Goal: Task Accomplishment & Management: Manage account settings

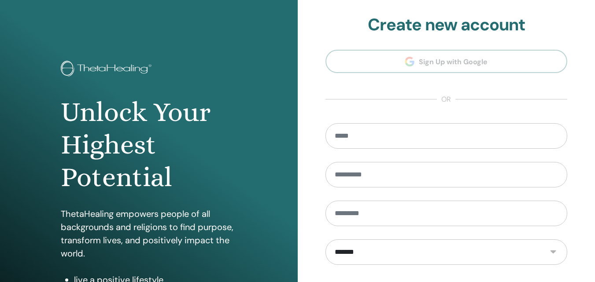
drag, startPoint x: 256, startPoint y: 105, endPoint x: 551, endPoint y: 37, distance: 302.6
click at [260, 103] on div "Unlock Your Highest Potential ThetaHealing empowers people of all backgrounds a…" at bounding box center [149, 211] width 298 height 423
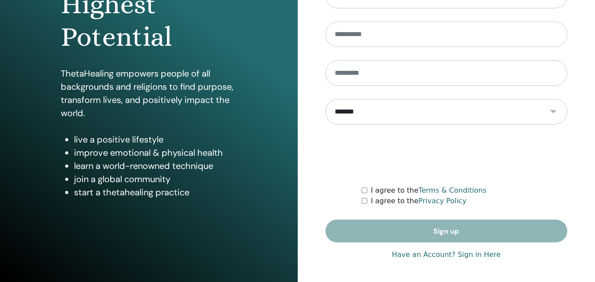
click at [470, 256] on link "Have an Account? Sign in Here" at bounding box center [446, 255] width 109 height 11
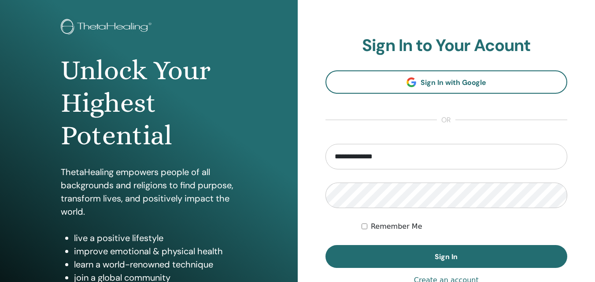
scroll to position [49, 0]
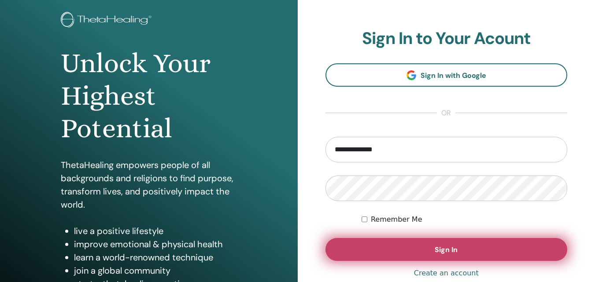
click at [470, 251] on button "Sign In" at bounding box center [446, 249] width 242 height 23
